Goal: Task Accomplishment & Management: Manage account settings

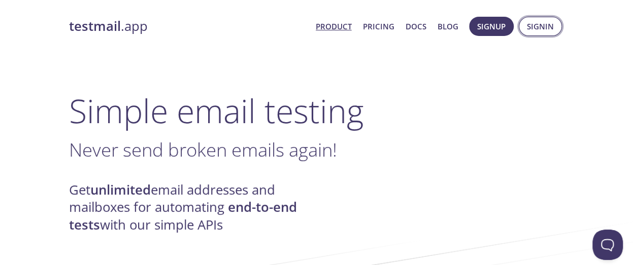
click at [540, 27] on span "Signin" at bounding box center [540, 26] width 27 height 13
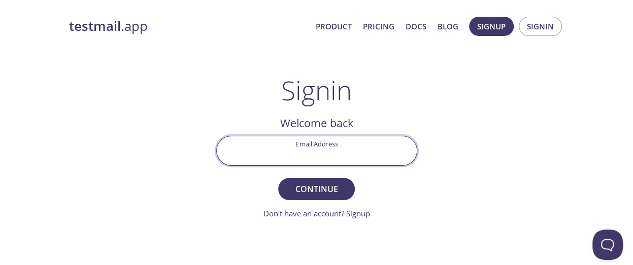
click at [317, 151] on input "Email Address" at bounding box center [317, 151] width 200 height 29
type input "[DOMAIN_NAME][EMAIL_ADDRESS][DOMAIN_NAME]"
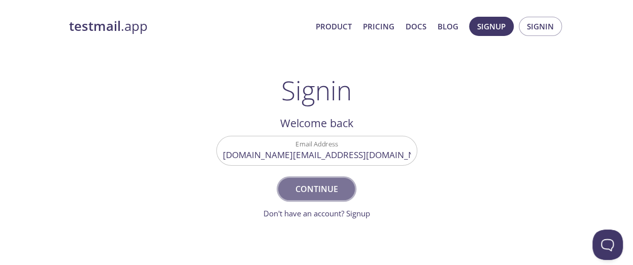
click at [323, 190] on span "Continue" at bounding box center [316, 189] width 54 height 14
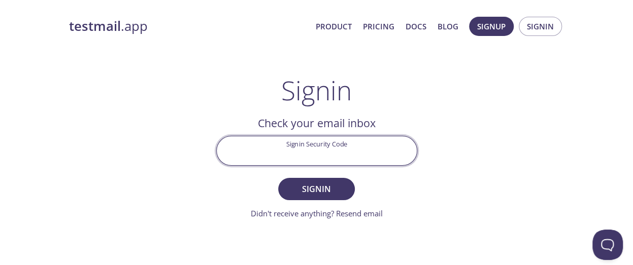
click at [306, 154] on input "Signin Security Code" at bounding box center [317, 151] width 200 height 29
type input "x89qe3y"
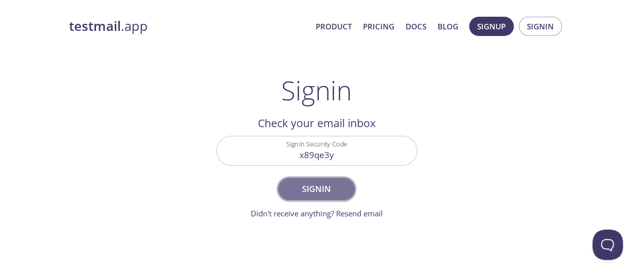
click at [313, 190] on span "Signin" at bounding box center [316, 189] width 54 height 14
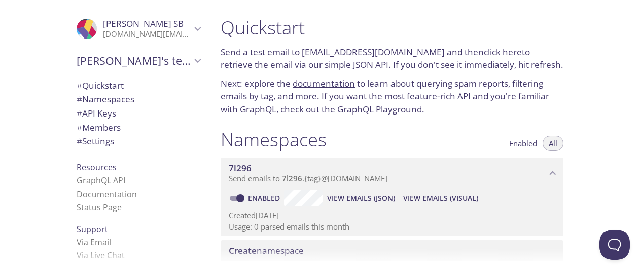
scroll to position [232, 0]
